Goal: Information Seeking & Learning: Learn about a topic

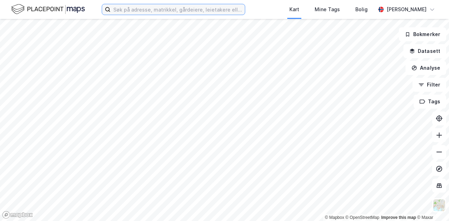
click at [139, 11] on input at bounding box center [177, 9] width 134 height 11
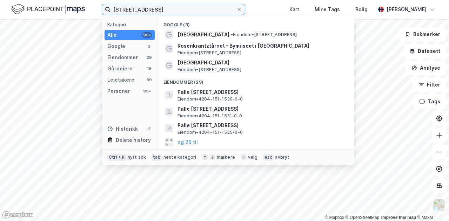
type input "[STREET_ADDRESS]"
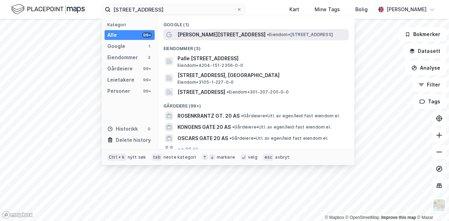
click at [198, 32] on span "[PERSON_NAME][STREET_ADDRESS]" at bounding box center [221, 35] width 88 height 8
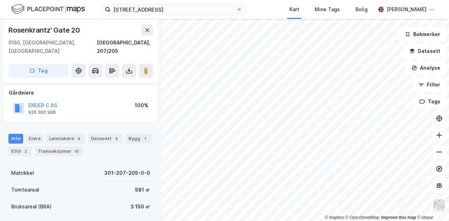
scroll to position [38, 0]
click at [65, 134] on div "Leietakere 4" at bounding box center [65, 139] width 39 height 10
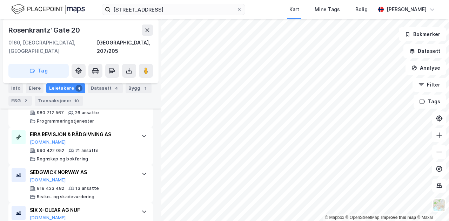
scroll to position [257, 0]
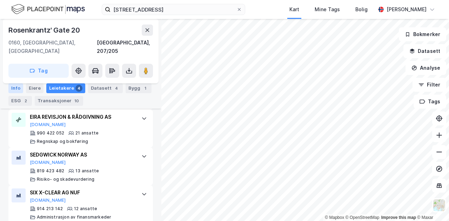
click at [15, 91] on div "Info" at bounding box center [15, 88] width 15 height 10
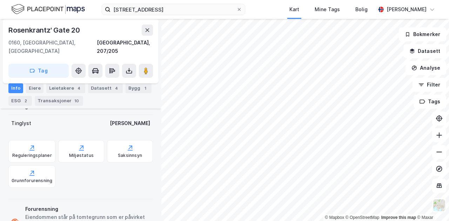
scroll to position [204, 0]
click at [45, 143] on div "Reguleringsplaner" at bounding box center [31, 152] width 47 height 22
click at [130, 144] on div "Saksinnsyn" at bounding box center [130, 152] width 46 height 22
